Goal: Task Accomplishment & Management: Complete application form

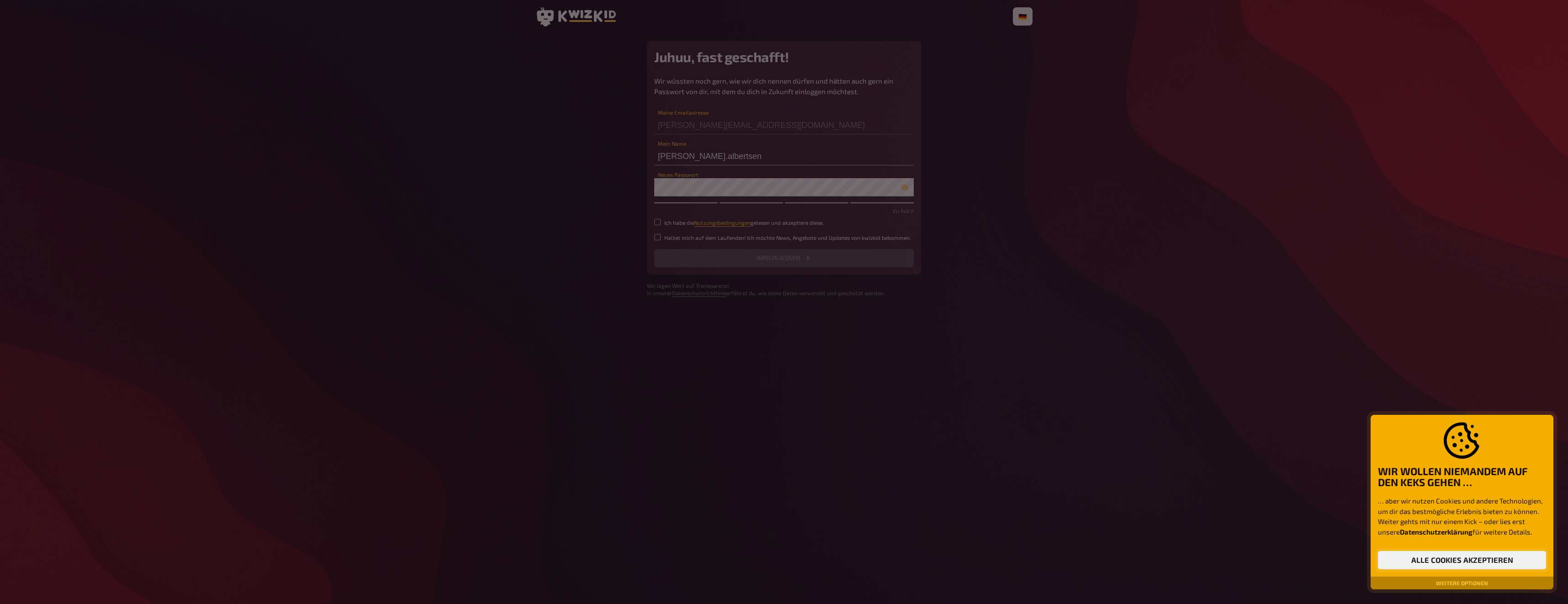
click at [1475, 558] on button "Alle Cookies akzeptieren" at bounding box center [1462, 560] width 168 height 18
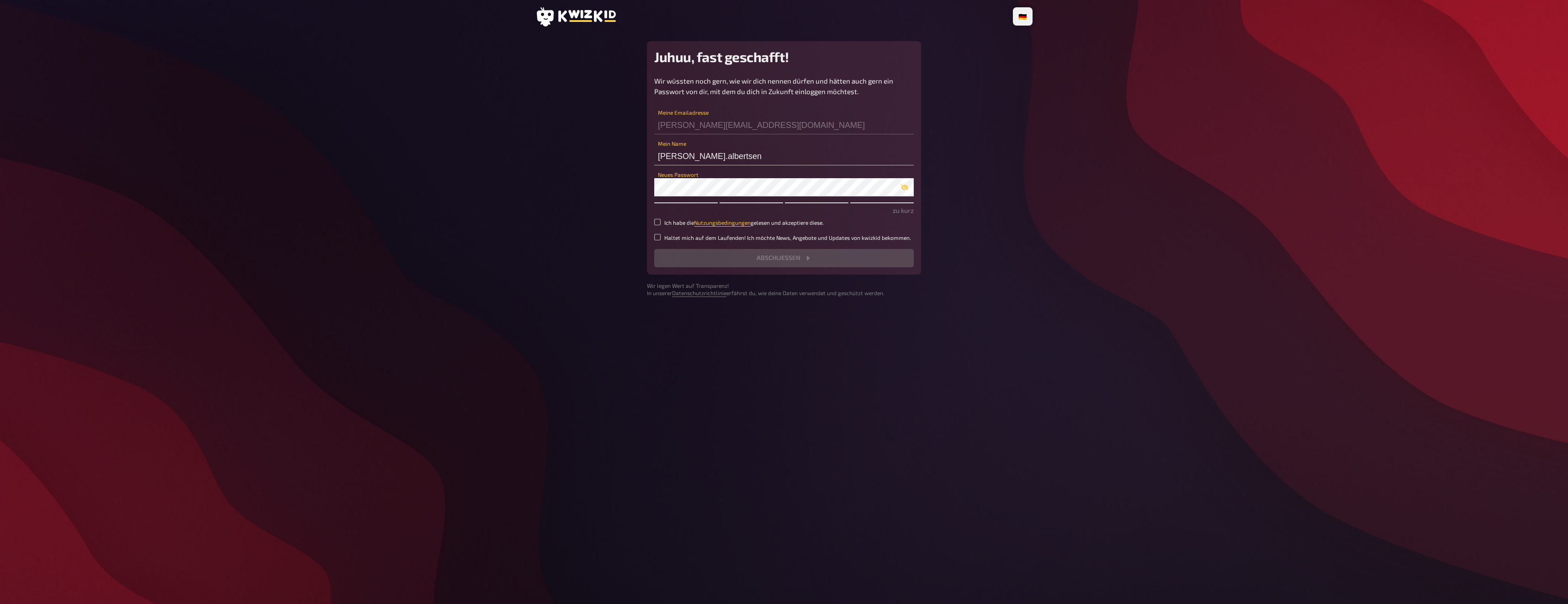
click at [1193, 184] on div "🇩🇪 Deutsch 🇬🇧 English 🇳🇱 Nederlands Juhuu, fast geschafft! Wir wüssten noch ger…" at bounding box center [784, 302] width 1568 height 604
drag, startPoint x: 712, startPoint y: 156, endPoint x: 635, endPoint y: 161, distance: 77.2
click at [635, 161] on main "Juhuu, fast geschafft! Wir wüssten noch gern, wie wir dich nennen dürfen und hä…" at bounding box center [784, 169] width 497 height 256
type input "G"
type input "B"
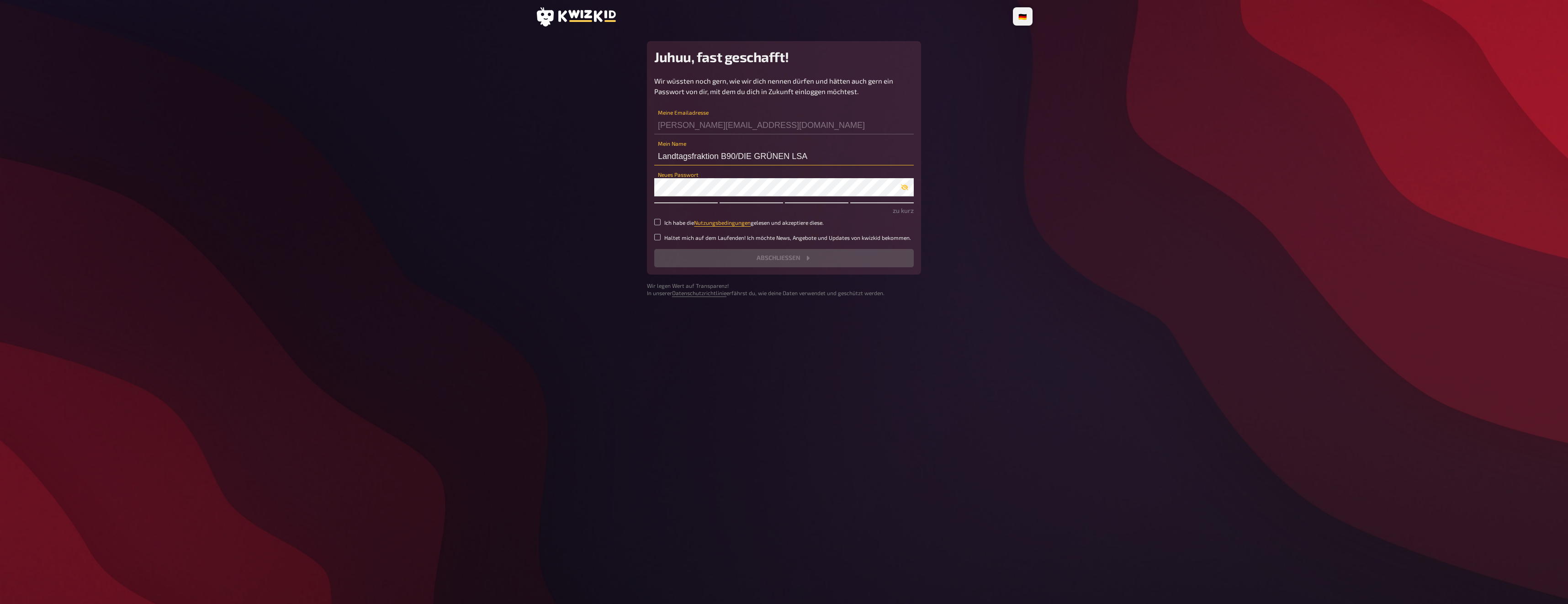
drag, startPoint x: 814, startPoint y: 156, endPoint x: 614, endPoint y: 158, distance: 200.0
click at [614, 158] on main "Juhuu, fast geschafft! Wir wüssten noch gern, wie wir dich nennen dürfen und hä…" at bounding box center [784, 169] width 497 height 256
type input "Landtagsfraktion B90/DIE GRÜNEN LSA"
drag, startPoint x: 1188, startPoint y: 117, endPoint x: 1144, endPoint y: 118, distance: 44.0
click at [1188, 118] on div "🇩🇪 Deutsch 🇬🇧 English 🇳🇱 Nederlands Juhuu, fast geschafft! Wir wüssten noch ger…" at bounding box center [784, 302] width 1568 height 604
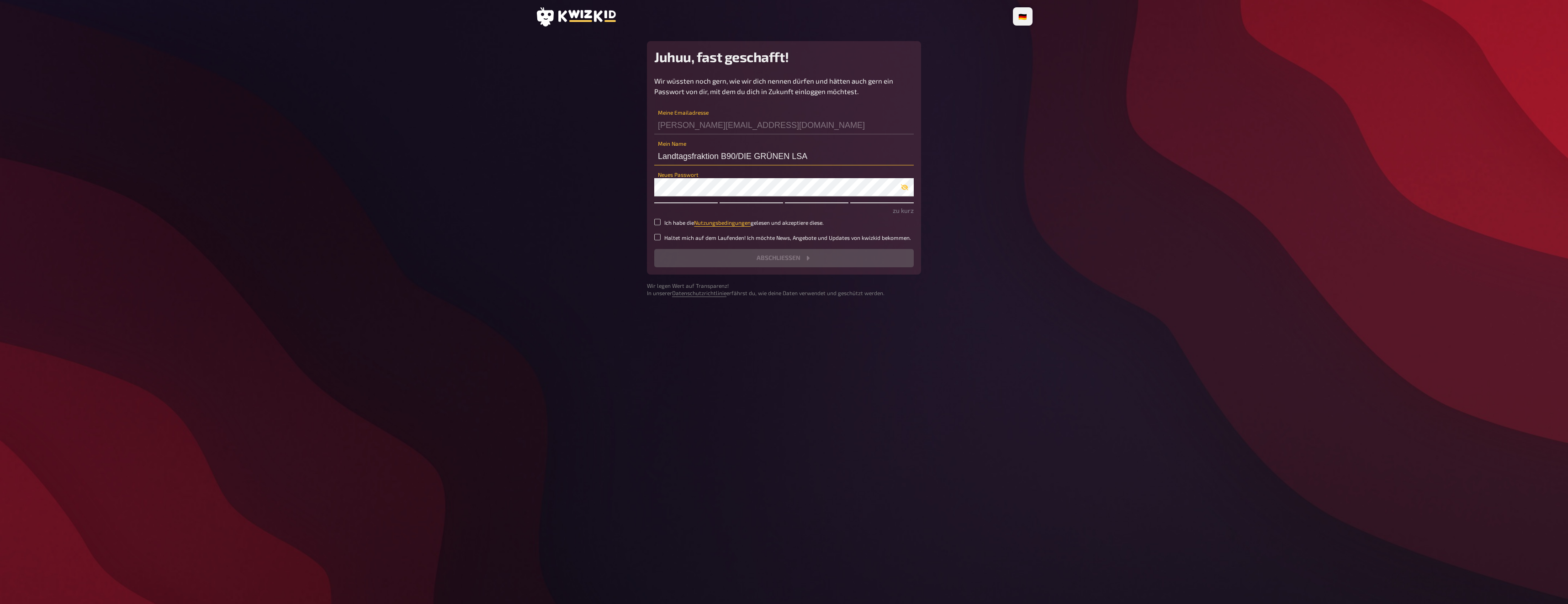
click at [759, 151] on input "Landtagsfraktion B90/DIE GRÜNEN LSA" at bounding box center [784, 156] width 259 height 18
drag, startPoint x: 716, startPoint y: 154, endPoint x: 570, endPoint y: 154, distance: 146.0
click at [570, 154] on main "Juhuu, fast geschafft! Wir wüssten noch gern, wie wir dich nennen dürfen und hä…" at bounding box center [784, 169] width 497 height 256
drag, startPoint x: 1185, startPoint y: 131, endPoint x: 1118, endPoint y: 136, distance: 67.2
click at [1185, 131] on div "🇩🇪 Deutsch 🇬🇧 English 🇳🇱 Nederlands Juhuu, fast geschafft! Wir wüssten noch ger…" at bounding box center [784, 302] width 1568 height 604
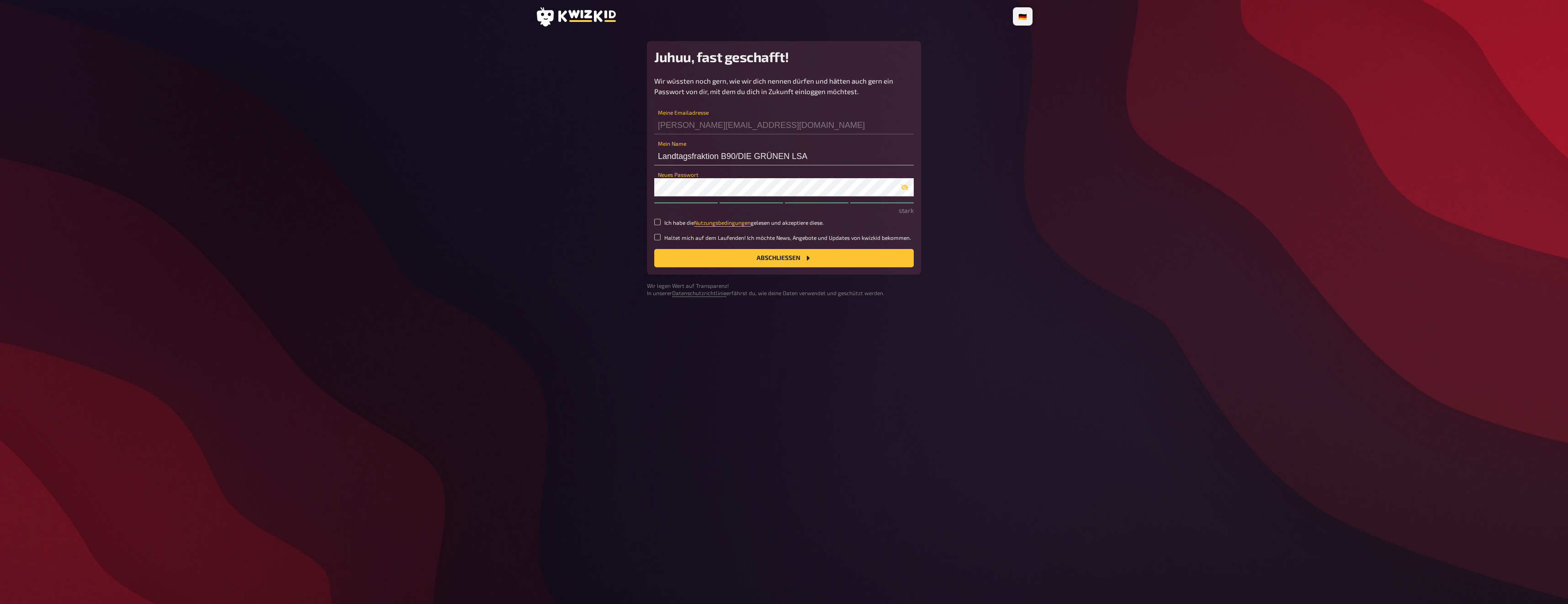
click at [588, 200] on main "Juhuu, fast geschafft! Wir wüssten noch gern, wie wir dich nennen dürfen und hä…" at bounding box center [784, 169] width 497 height 256
click at [657, 221] on input "Ich habe die Nutzungsbedingungen gelesen und akzeptiere diese." at bounding box center [657, 222] width 7 height 7
checkbox input "true"
click at [816, 258] on button "Abschließen" at bounding box center [784, 258] width 259 height 18
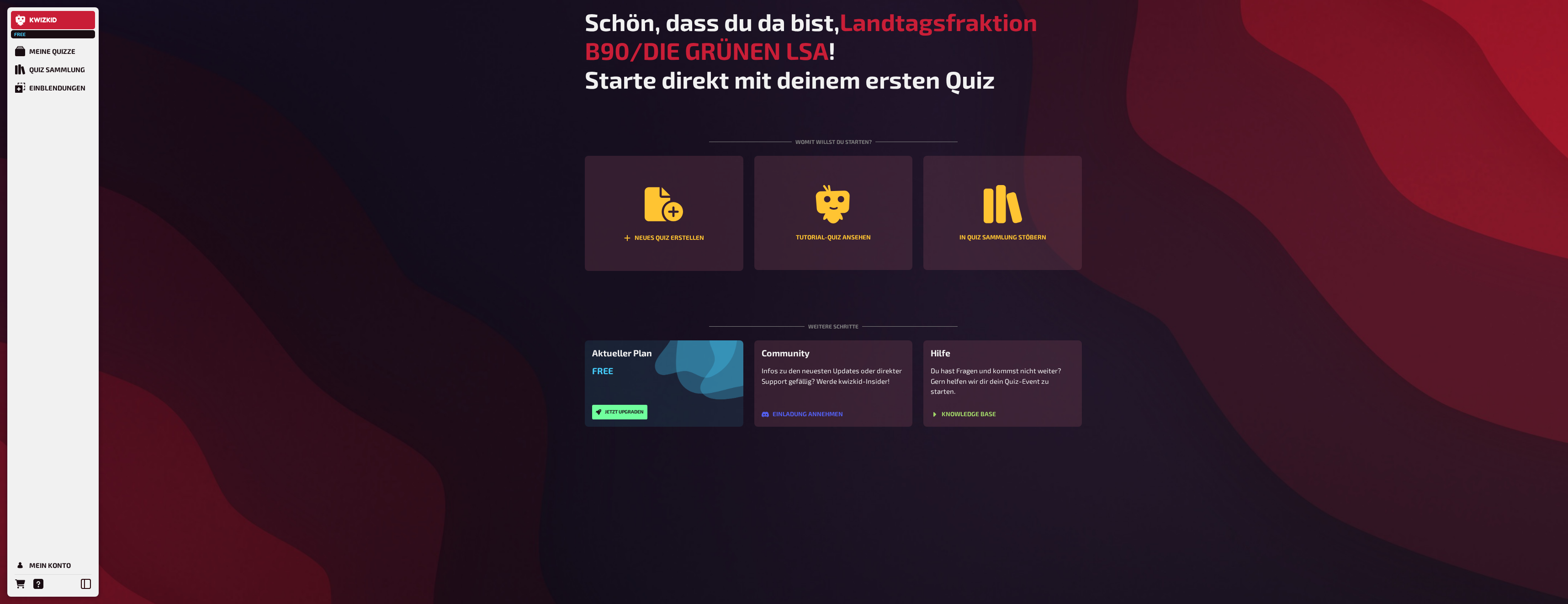
click at [1085, 138] on div "Schön, dass du da bist, Landtagsfraktion B90/DIE GRÜNEN LSA ! Starte direkt mit…" at bounding box center [833, 302] width 512 height 604
click at [27, 561] on link "Mein Konto" at bounding box center [53, 565] width 84 height 18
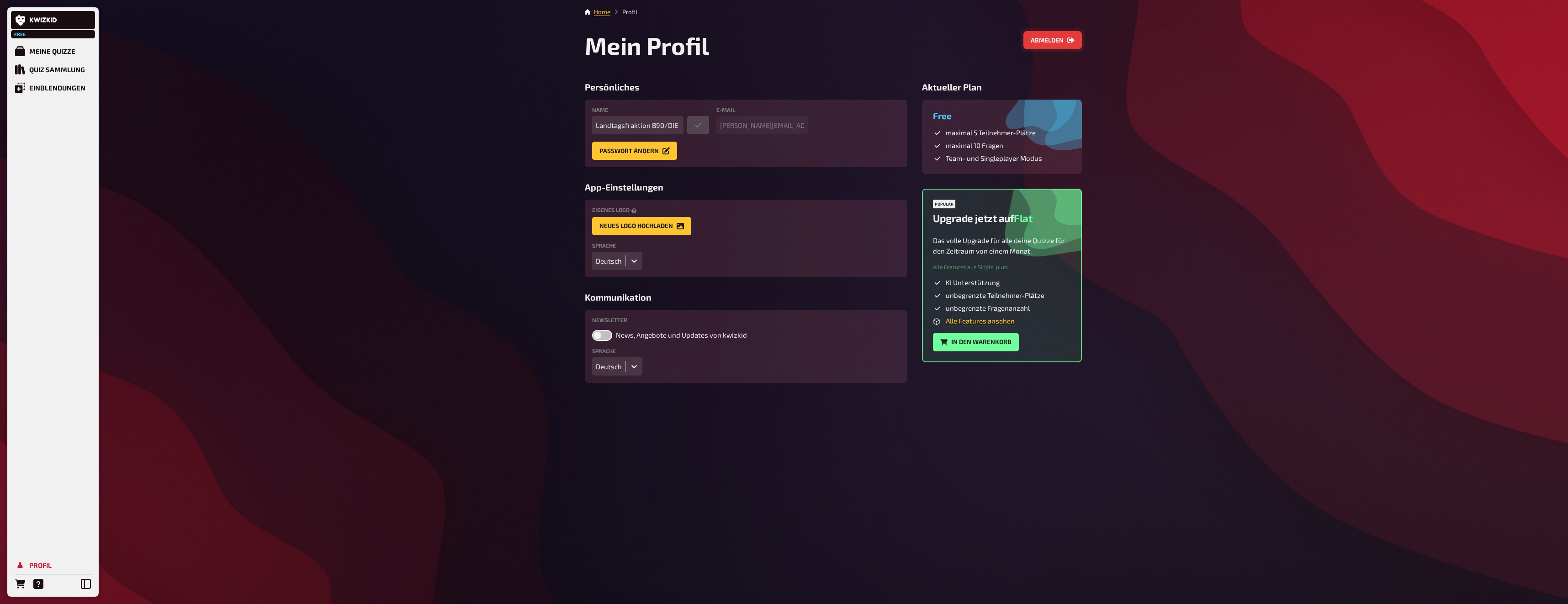
click at [1067, 35] on button "Abmelden" at bounding box center [1052, 40] width 58 height 18
